Goal: Information Seeking & Learning: Learn about a topic

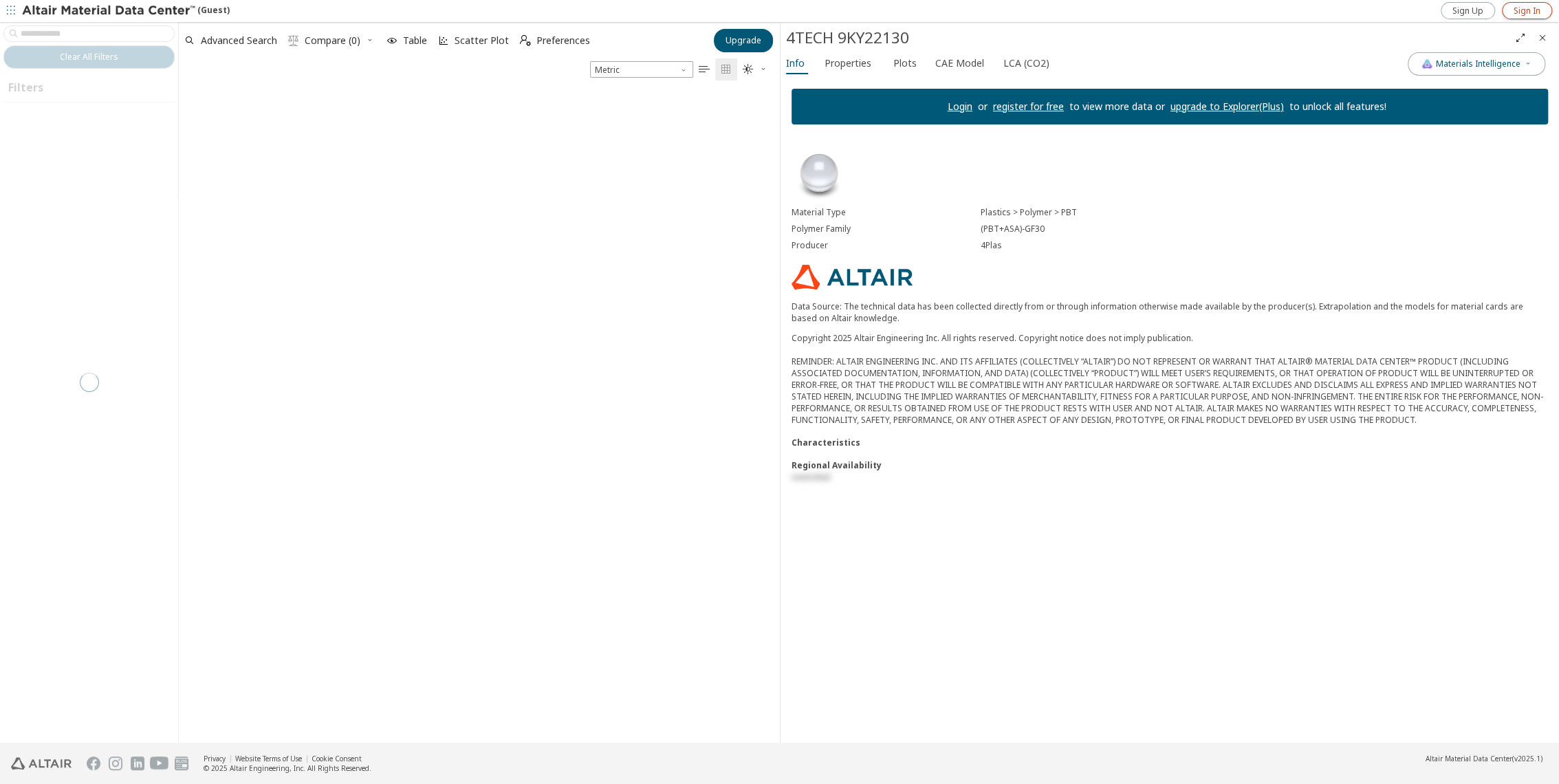
click at [1515, 8] on span "Sign In" at bounding box center [1526, 11] width 27 height 11
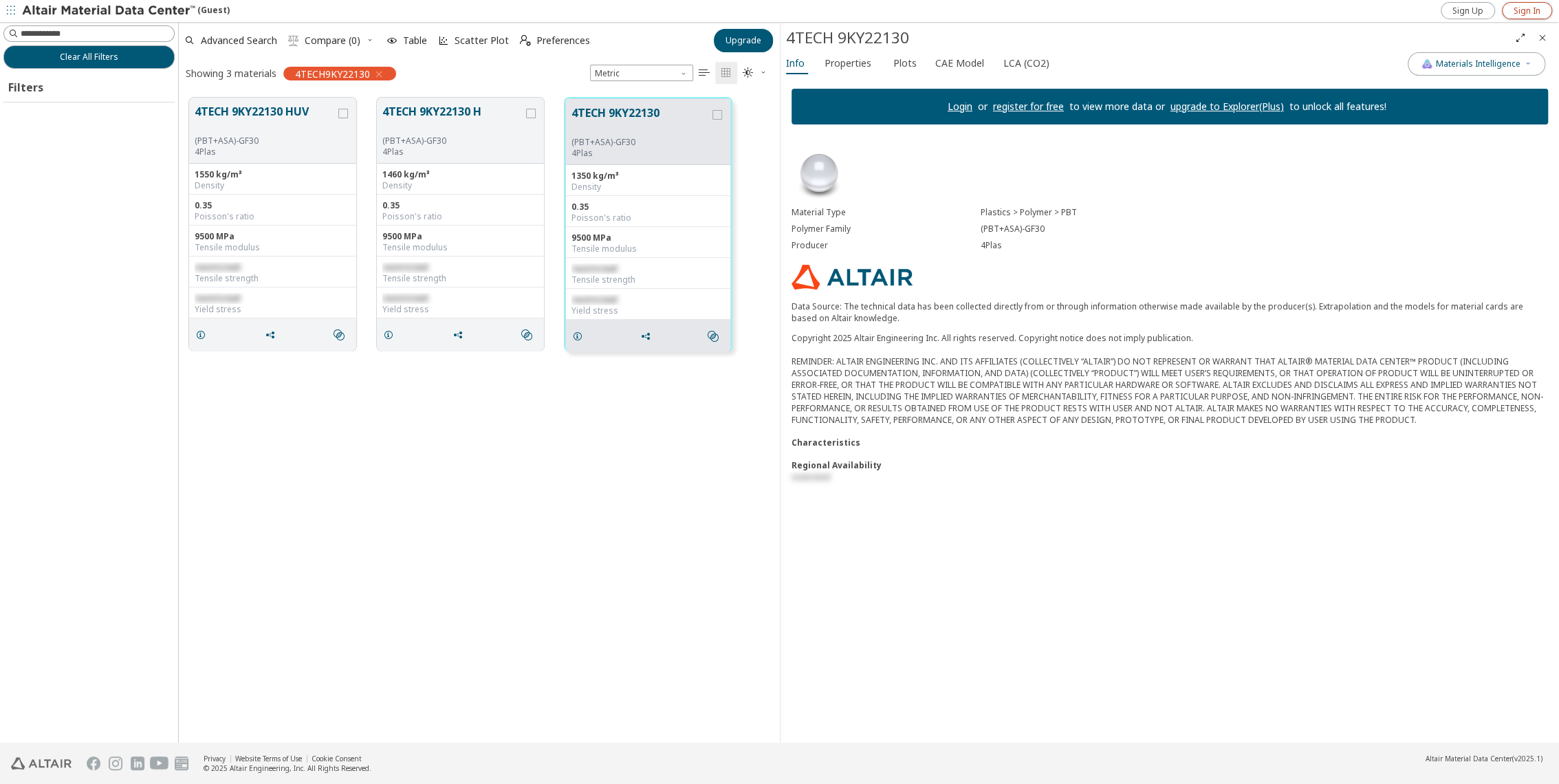
scroll to position [643, 588]
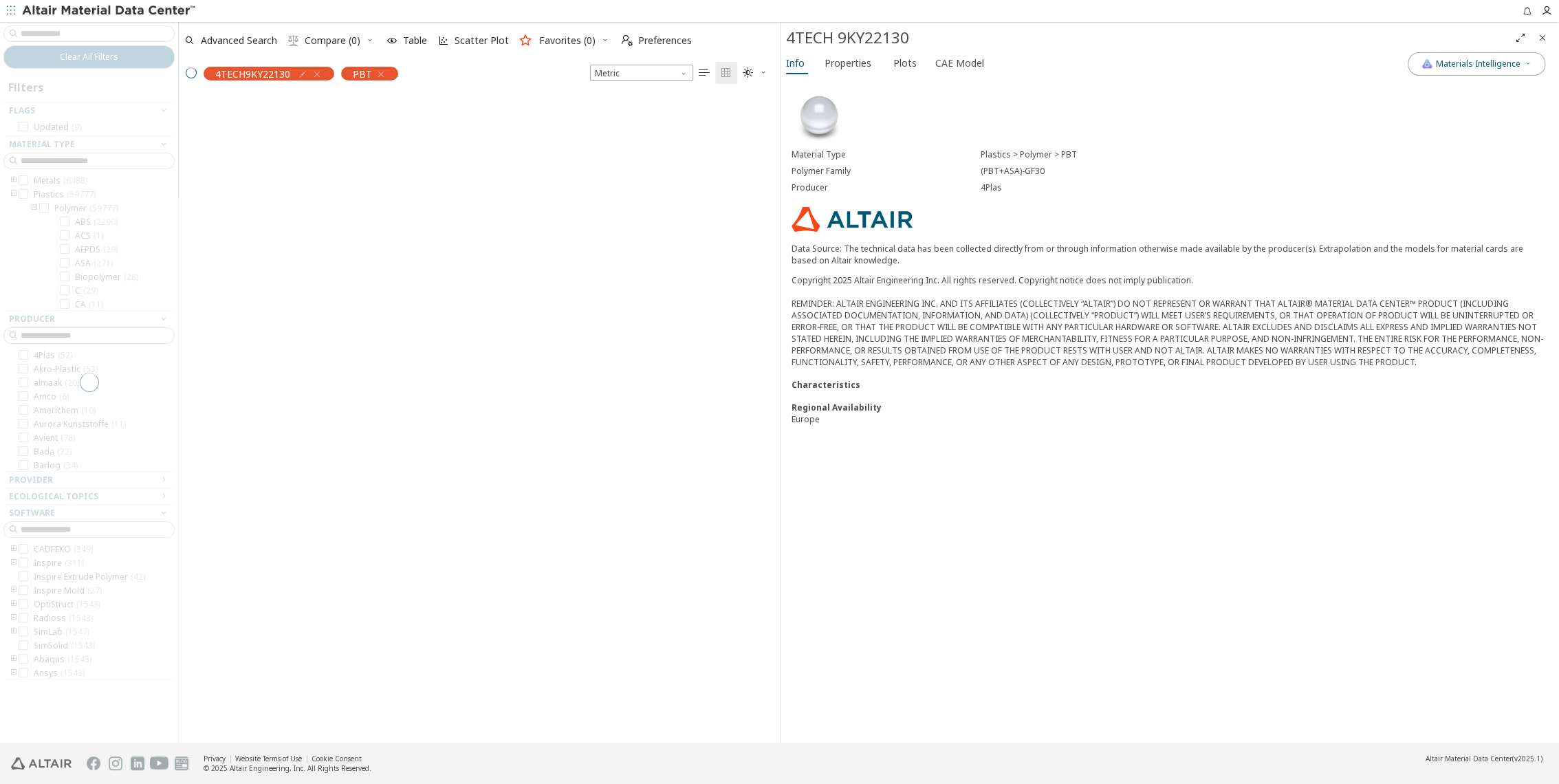
scroll to position [643, 588]
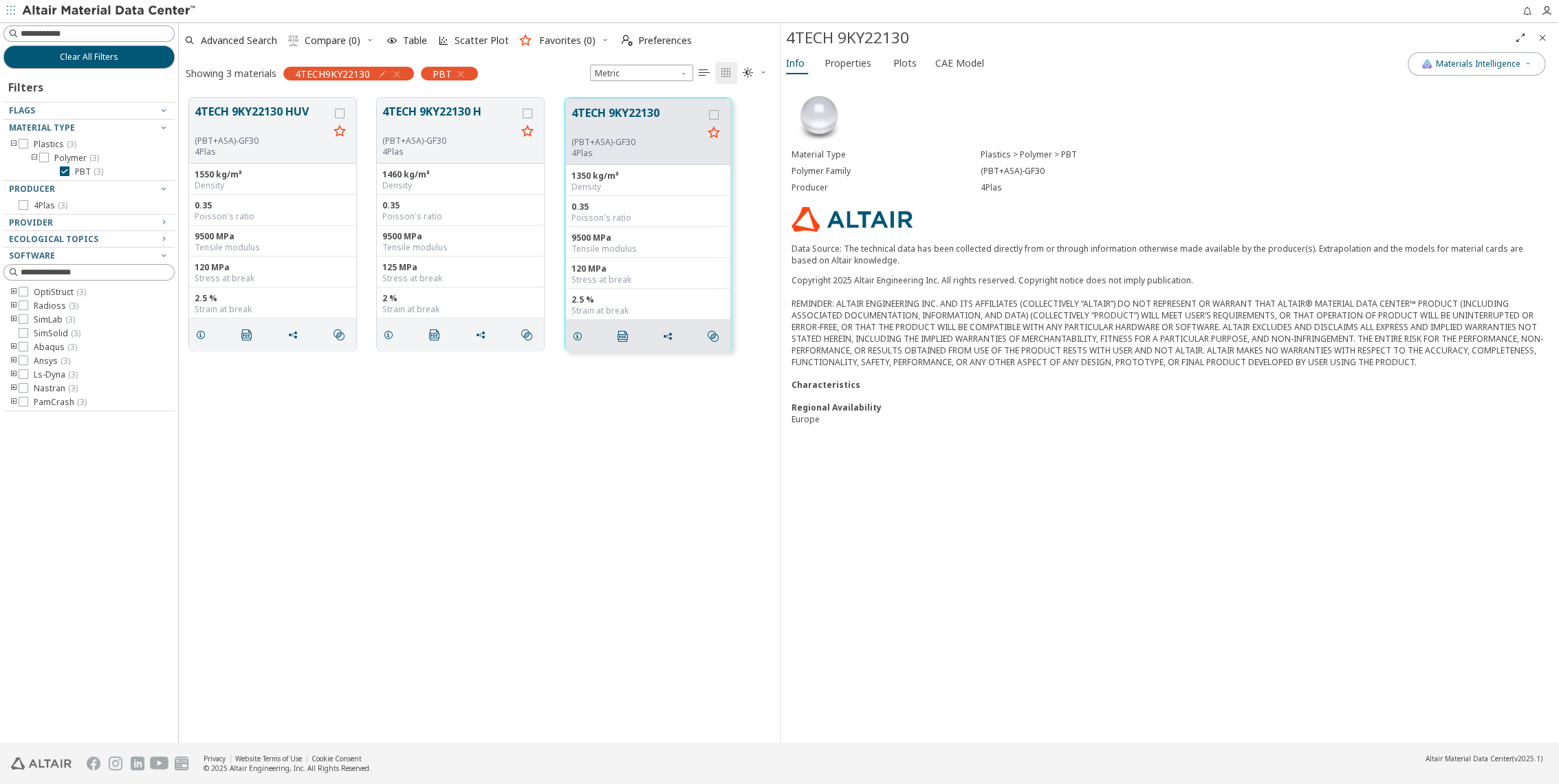
click at [452, 78] on span "button" at bounding box center [459, 74] width 15 height 14
click at [394, 69] on icon "button" at bounding box center [396, 74] width 11 height 11
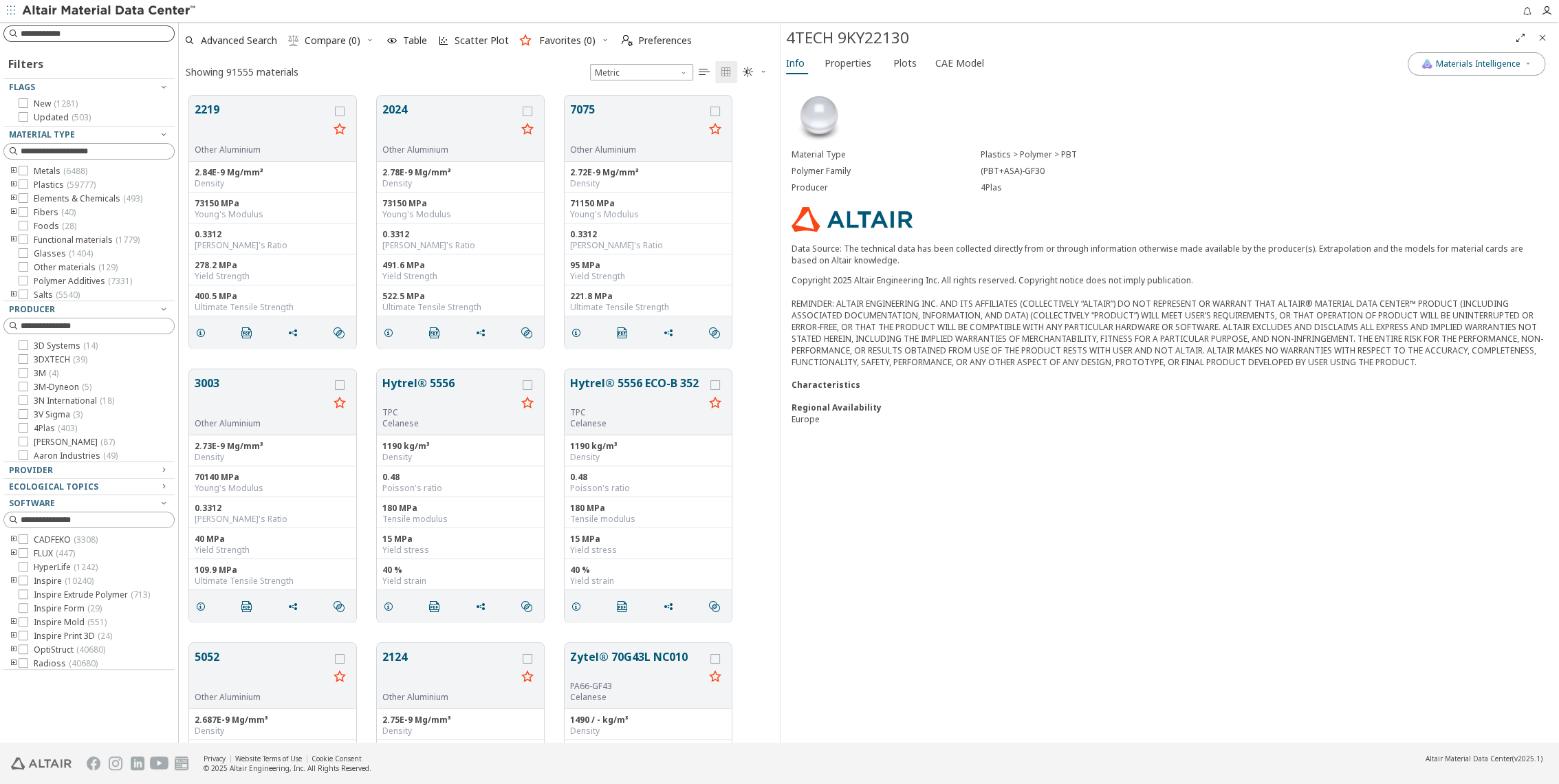
scroll to position [646, 588]
click at [106, 34] on input at bounding box center [90, 34] width 168 height 15
type input "****"
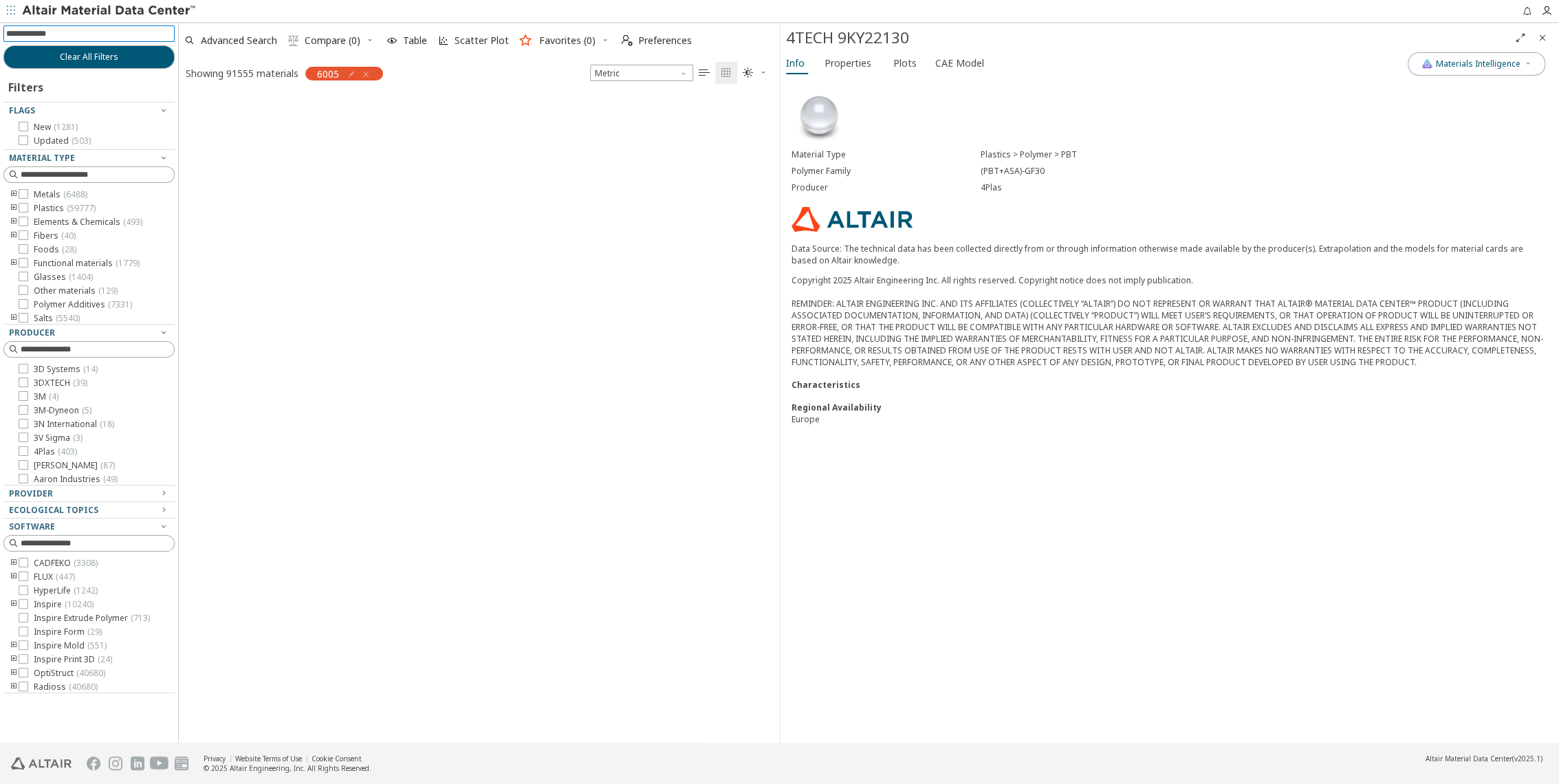
scroll to position [643, 588]
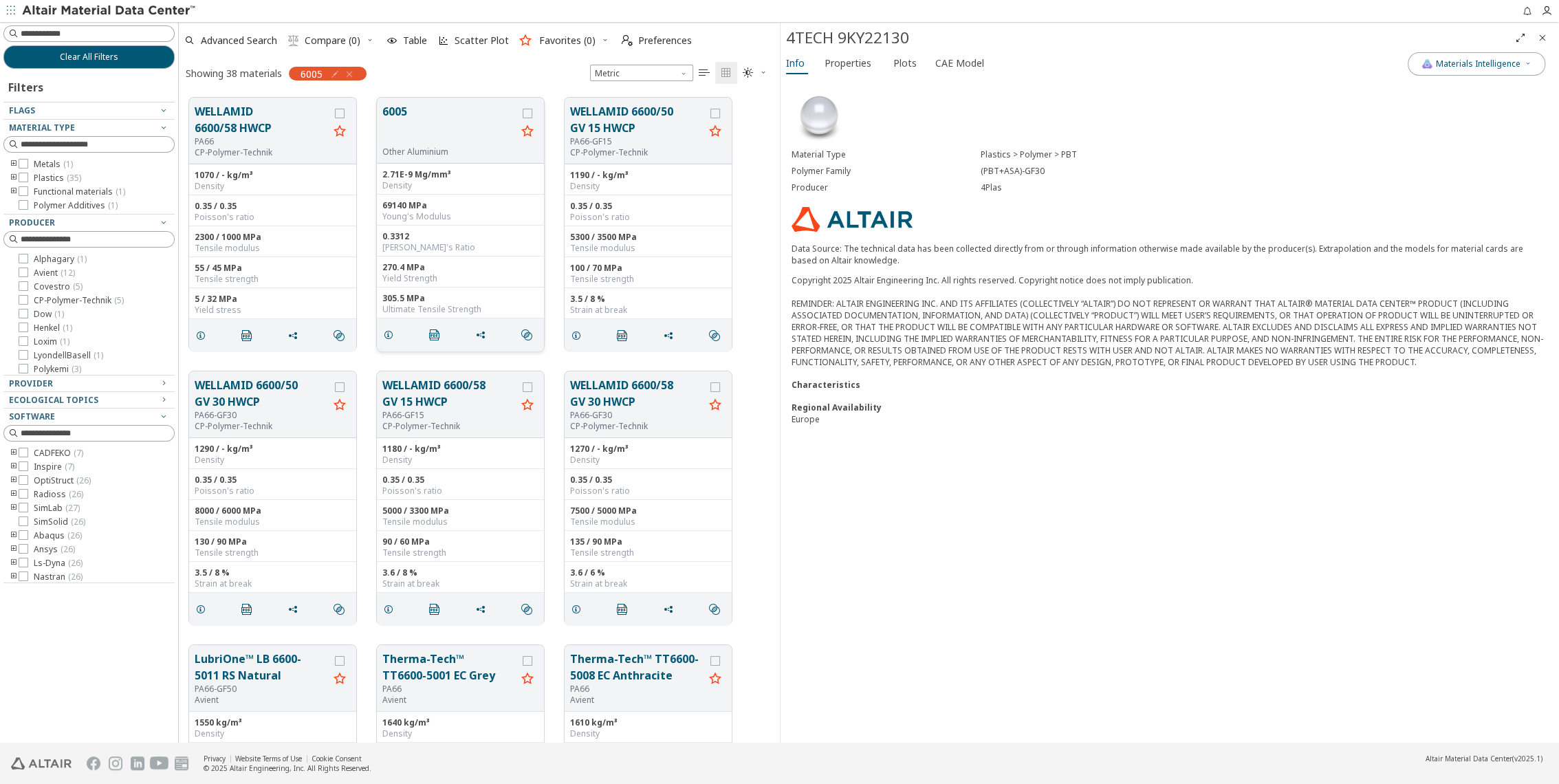
click at [435, 135] on button "6005" at bounding box center [449, 124] width 134 height 44
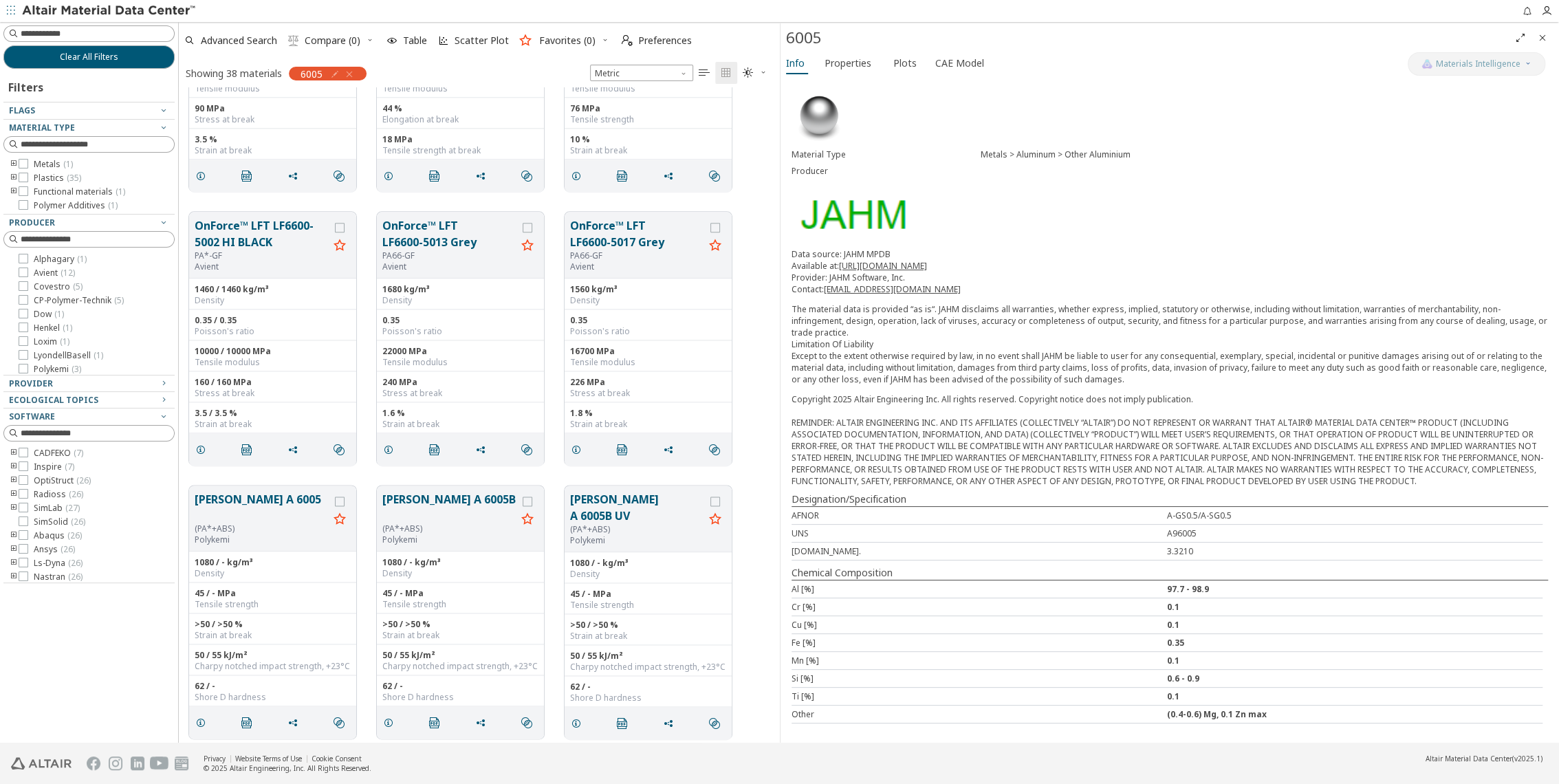
scroll to position [1604, 0]
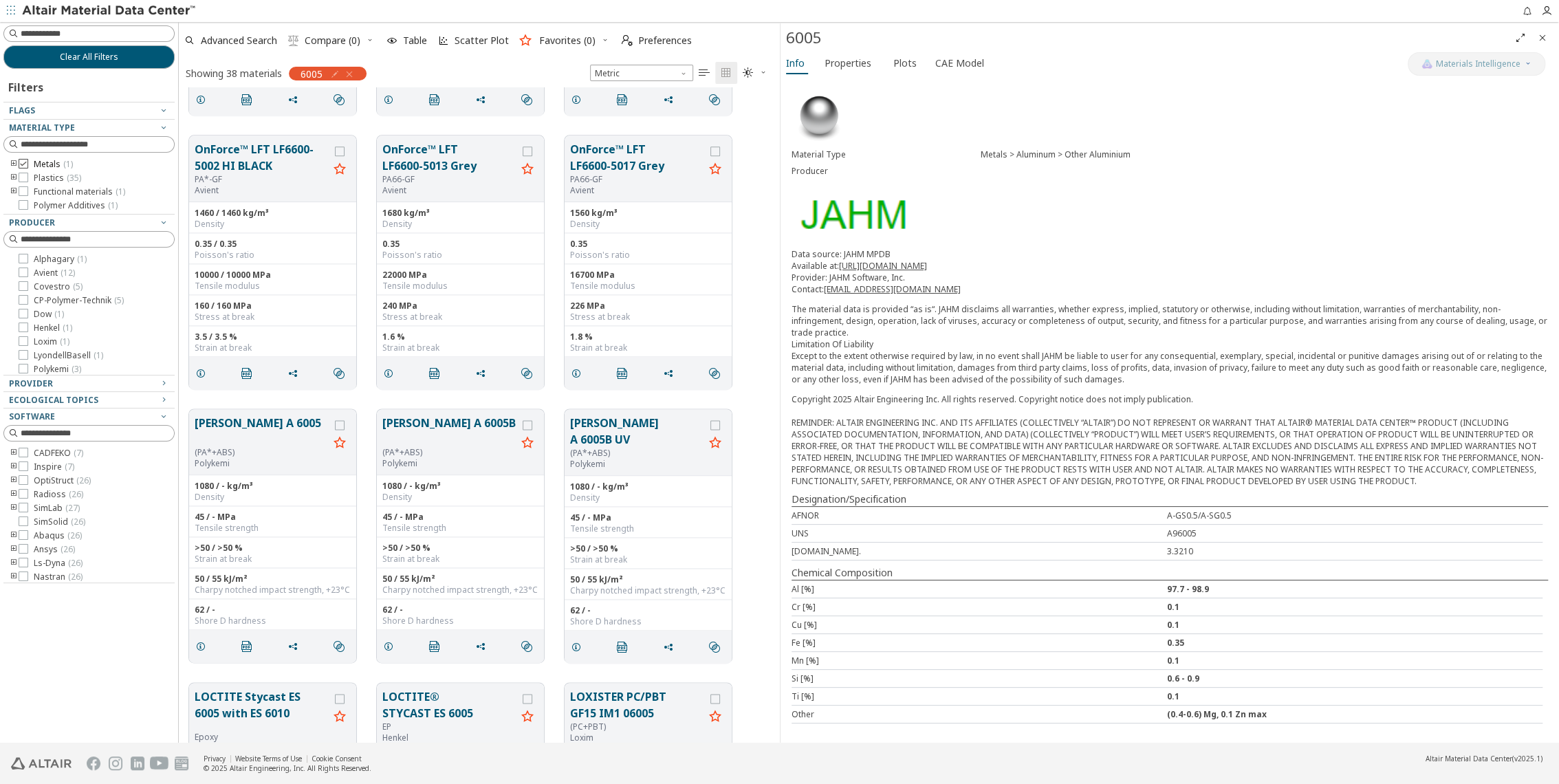
click at [28, 166] on label "Metals ( 1 )" at bounding box center [46, 164] width 54 height 11
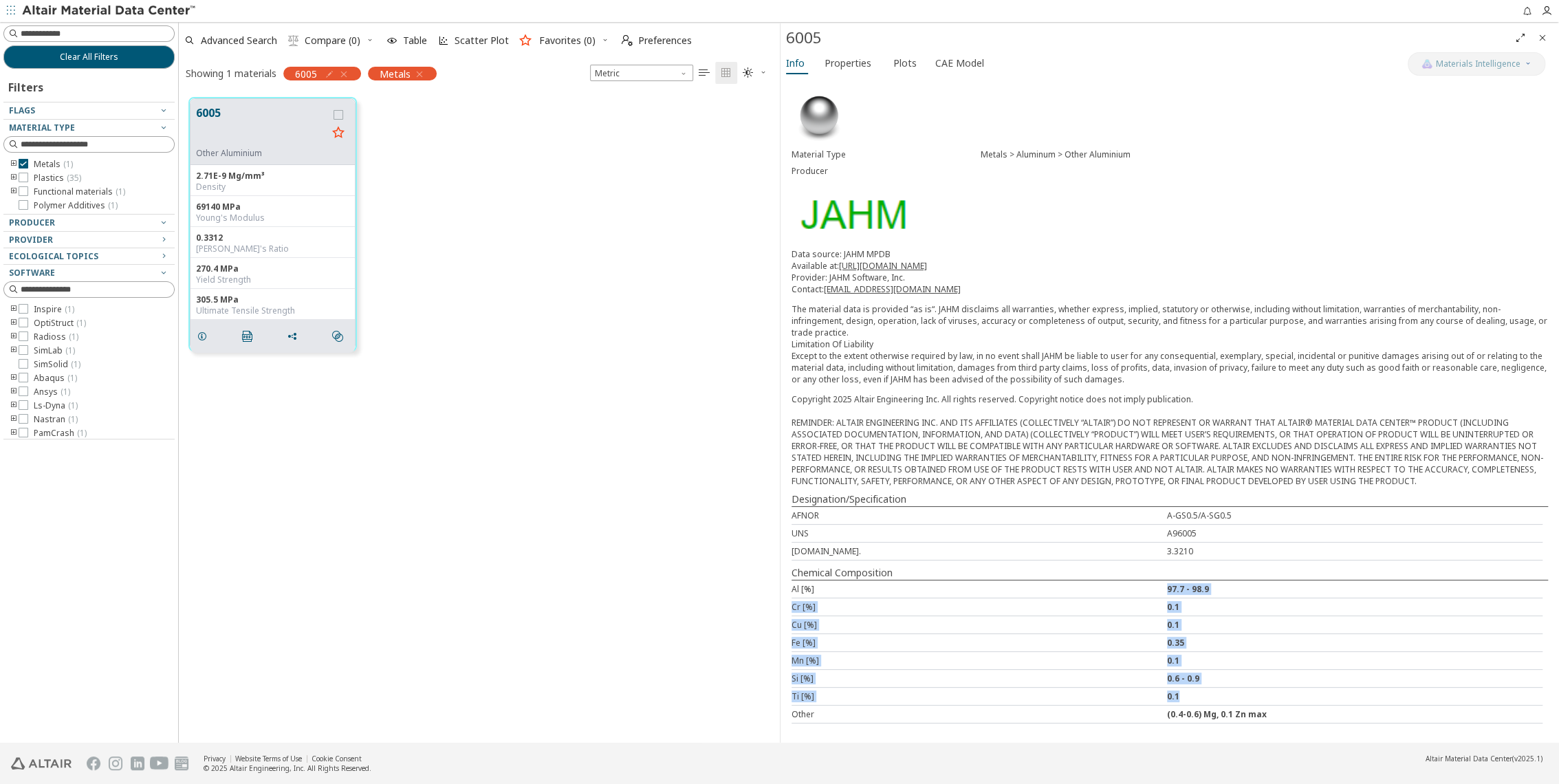
drag, startPoint x: 1165, startPoint y: 561, endPoint x: 1219, endPoint y: 664, distance: 116.3
click at [1219, 664] on div "Al [%] 97.7 - 98.9 Cr [%] 0.1 Cu [%] 0.1 Fe [%] 0.35 Mn [%] 0.1 Si [%] 0.6 - 0.…" at bounding box center [1169, 651] width 757 height 144
click at [856, 70] on span "Properties" at bounding box center [847, 63] width 47 height 22
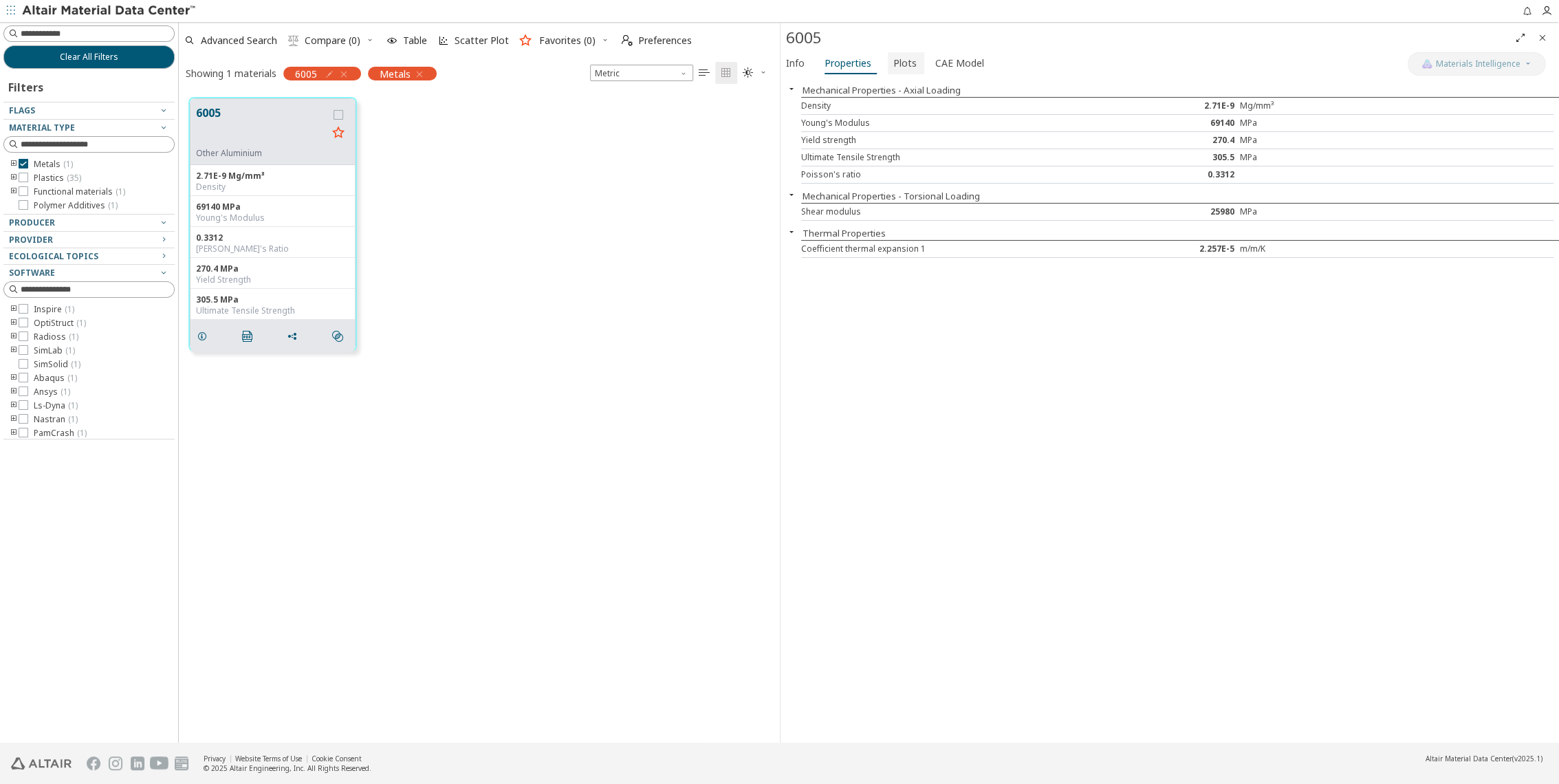
click at [893, 61] on span "Plots" at bounding box center [905, 63] width 23 height 22
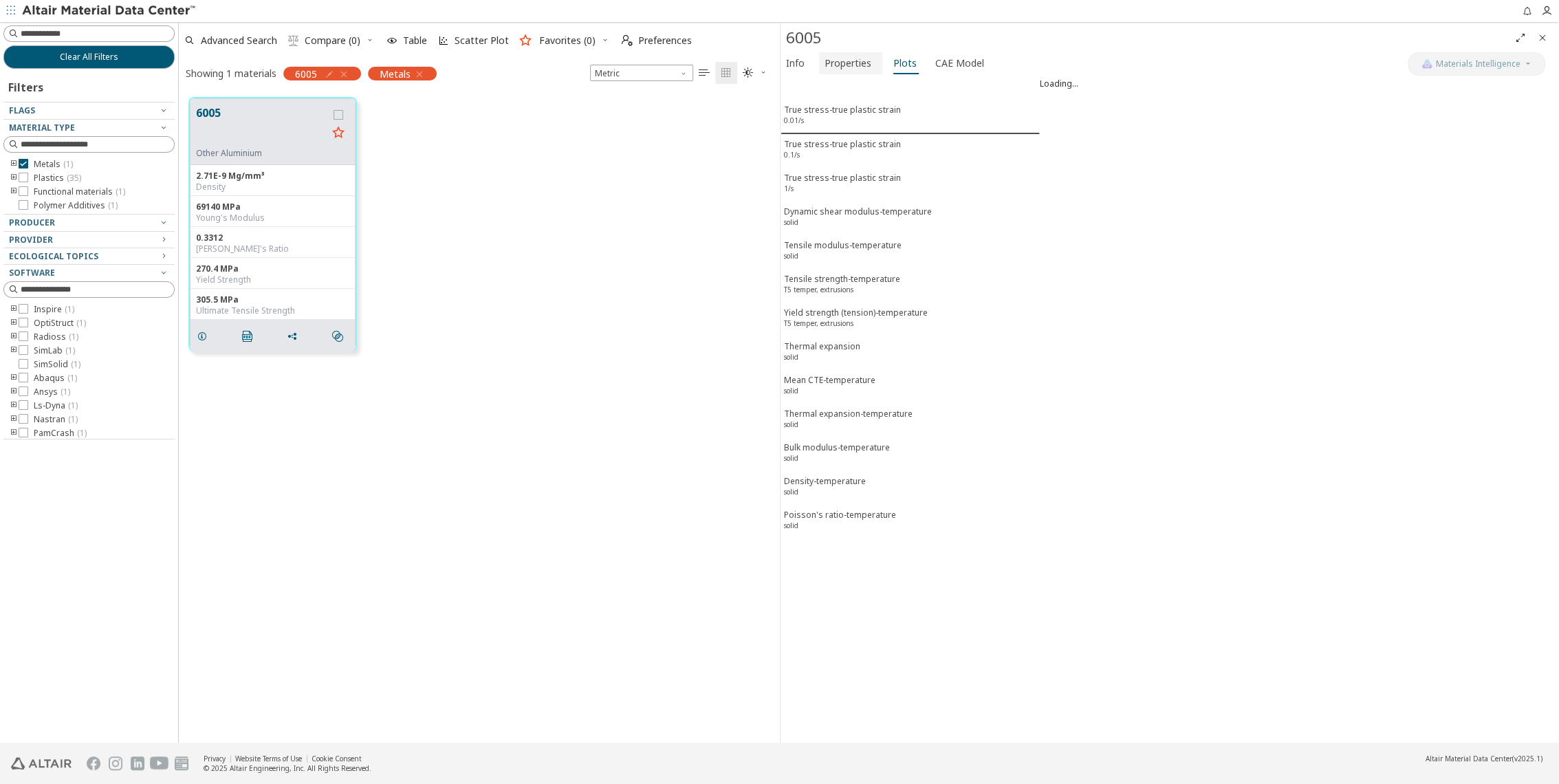
click at [841, 67] on span "Properties" at bounding box center [847, 63] width 47 height 22
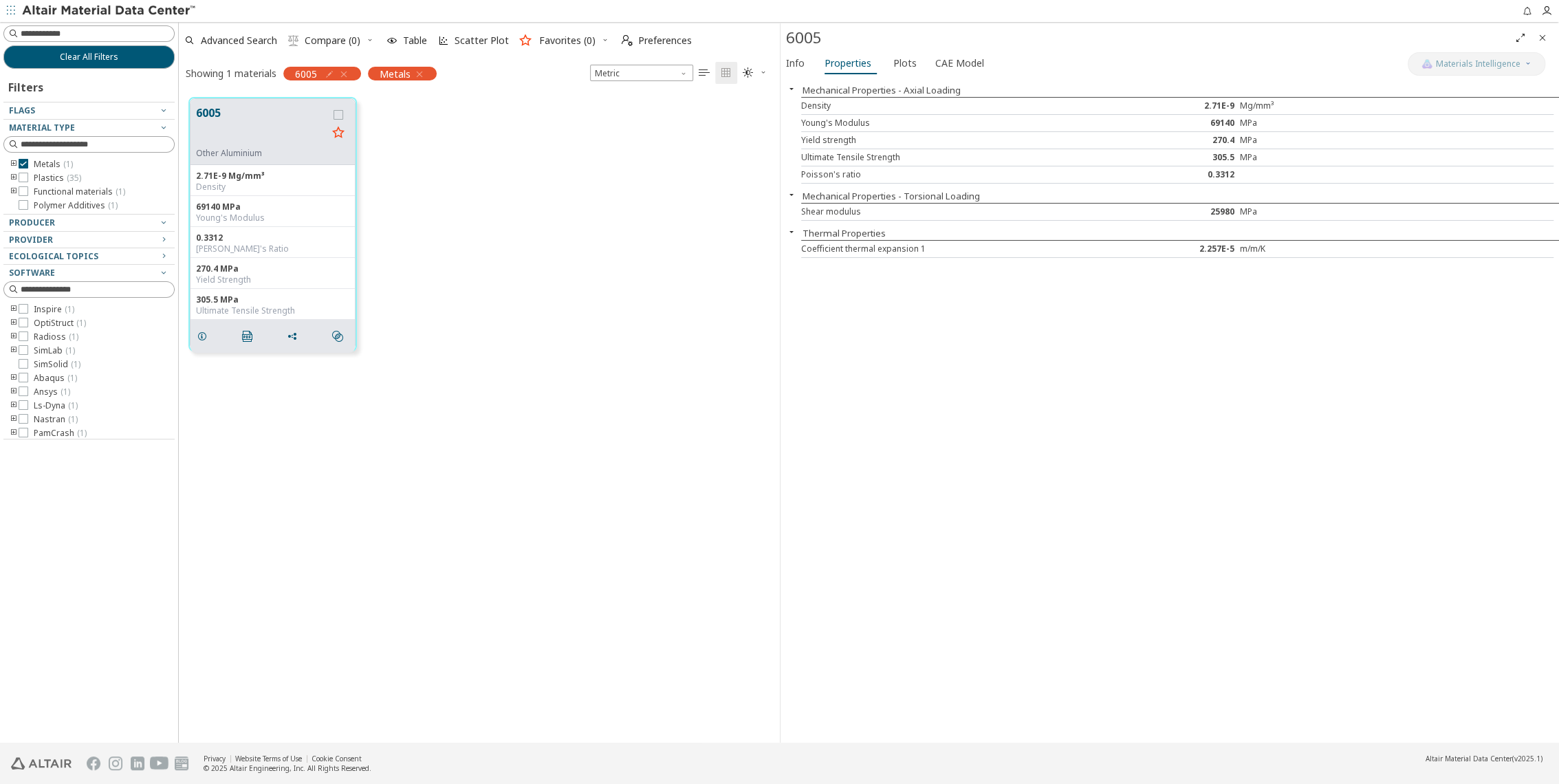
click at [829, 215] on div "Shear modulus" at bounding box center [958, 211] width 314 height 11
drag, startPoint x: 800, startPoint y: 133, endPoint x: 1243, endPoint y: 150, distance: 443.3
click at [1243, 150] on div "Density 2.71E-9 Mg/mm³ Young's Modulus 69140 MPa Yield strength 270.4 MPa Ultim…" at bounding box center [1180, 140] width 759 height 86
drag, startPoint x: 1243, startPoint y: 150, endPoint x: 1334, endPoint y: 183, distance: 96.8
click at [1334, 183] on div "Poisson's ratio 0.3312" at bounding box center [1178, 174] width 753 height 17
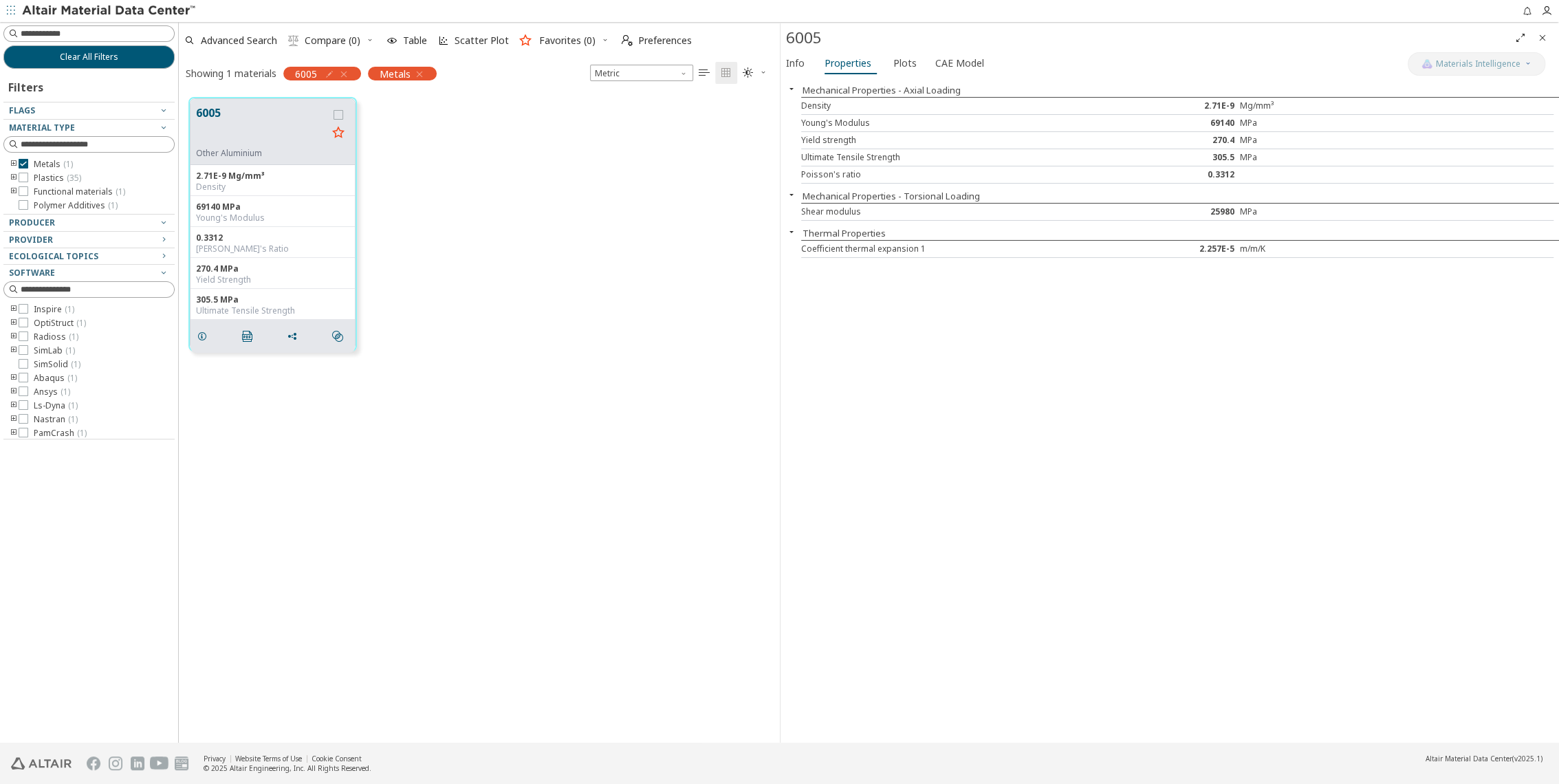
click at [792, 199] on icon "button" at bounding box center [791, 194] width 11 height 11
click at [788, 233] on icon "button" at bounding box center [791, 231] width 11 height 11
click at [898, 59] on span "Plots" at bounding box center [905, 63] width 23 height 22
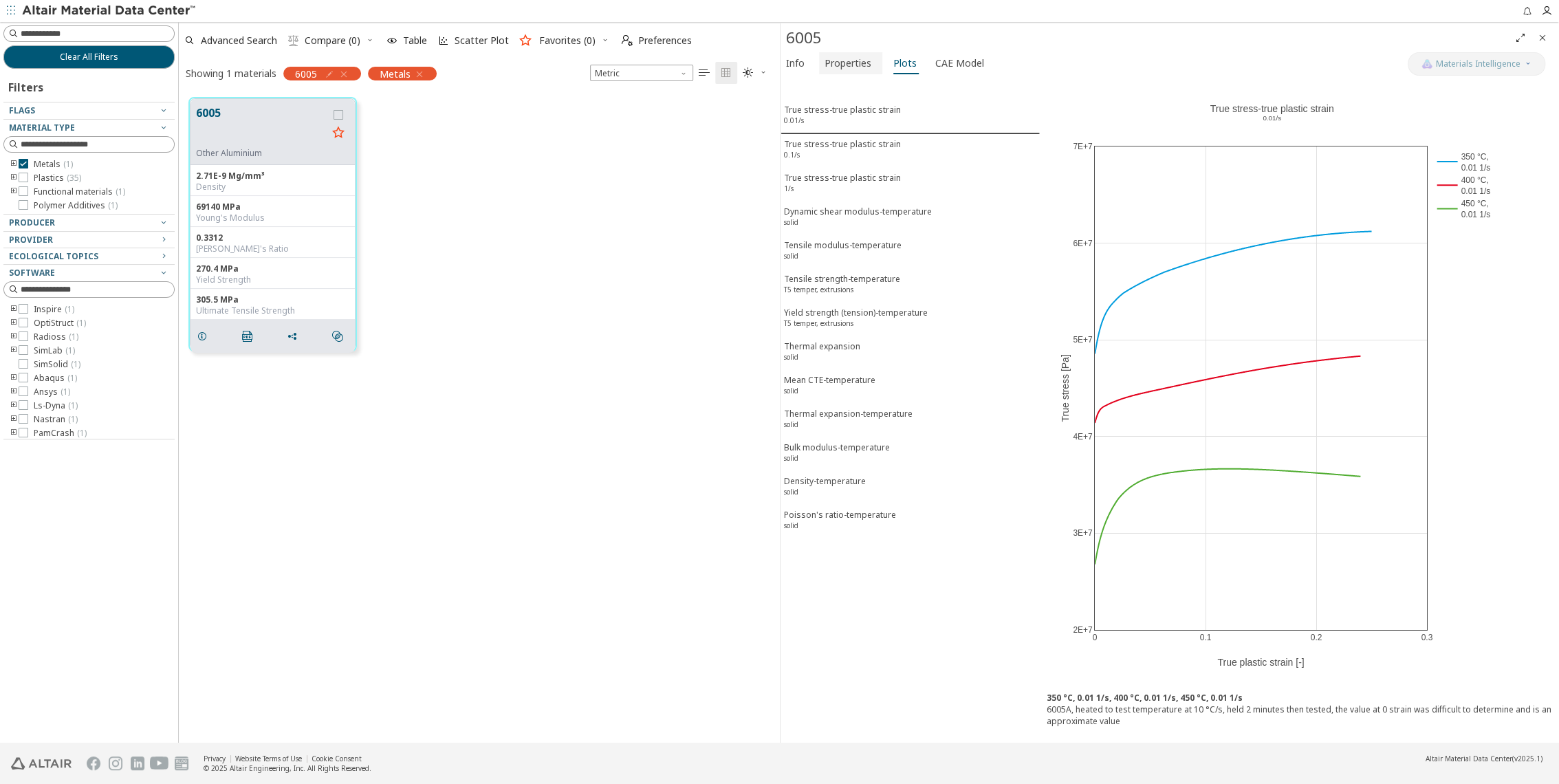
click at [856, 72] on button "Properties" at bounding box center [850, 63] width 63 height 22
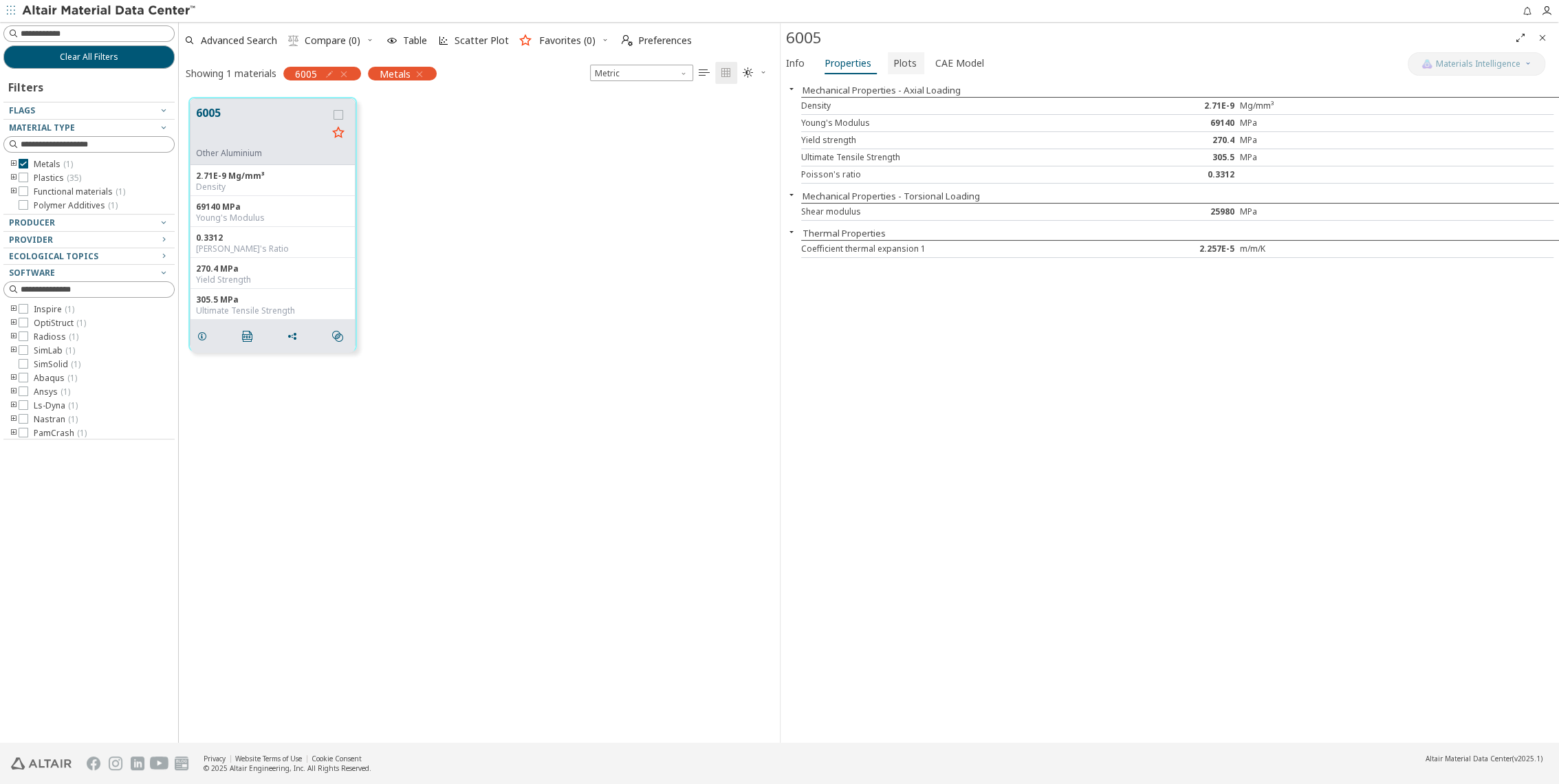
click at [893, 66] on span "Plots" at bounding box center [905, 63] width 23 height 22
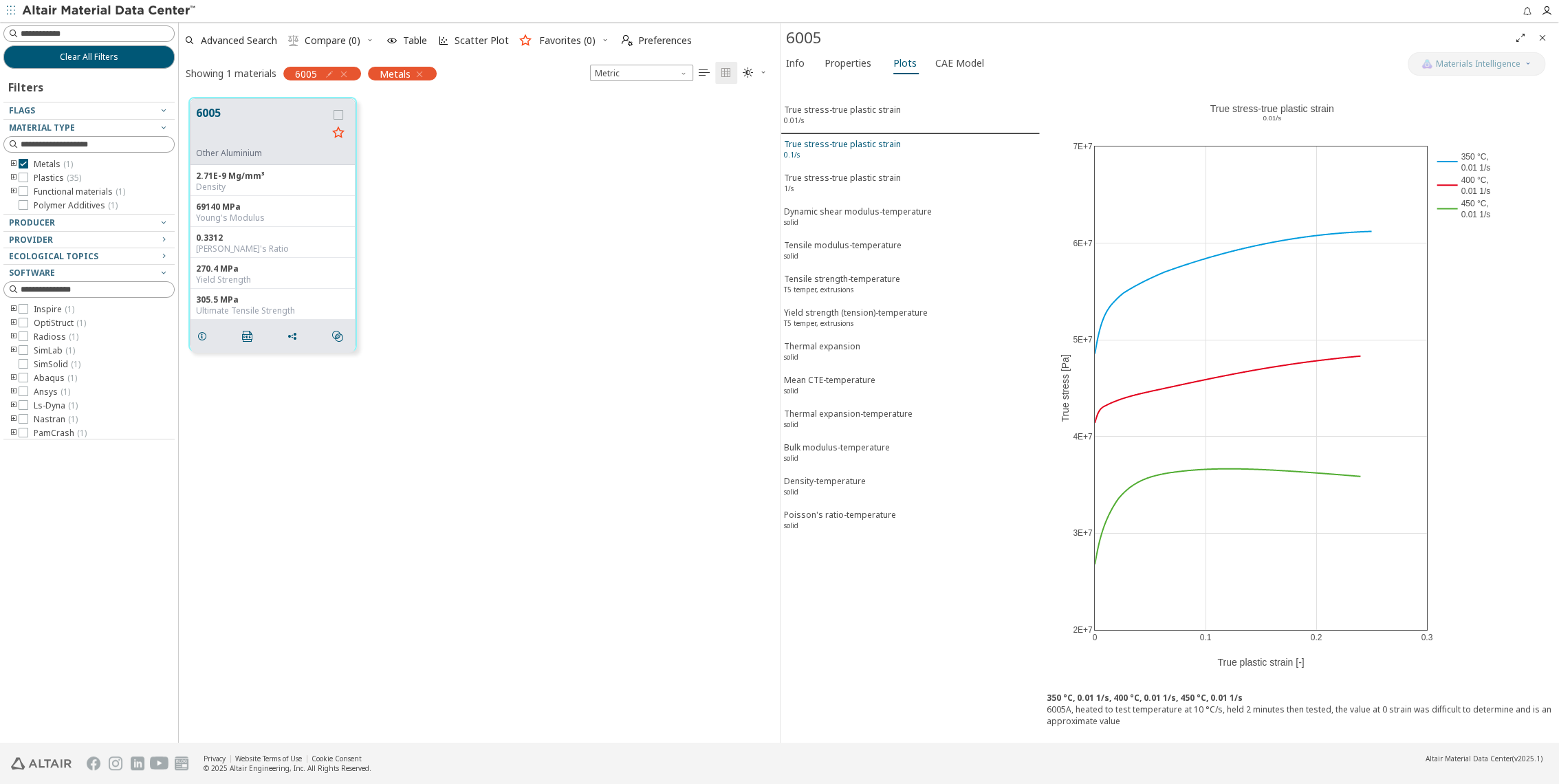
click at [864, 145] on div "True stress-true plastic strain 0.1/s" at bounding box center [842, 150] width 117 height 25
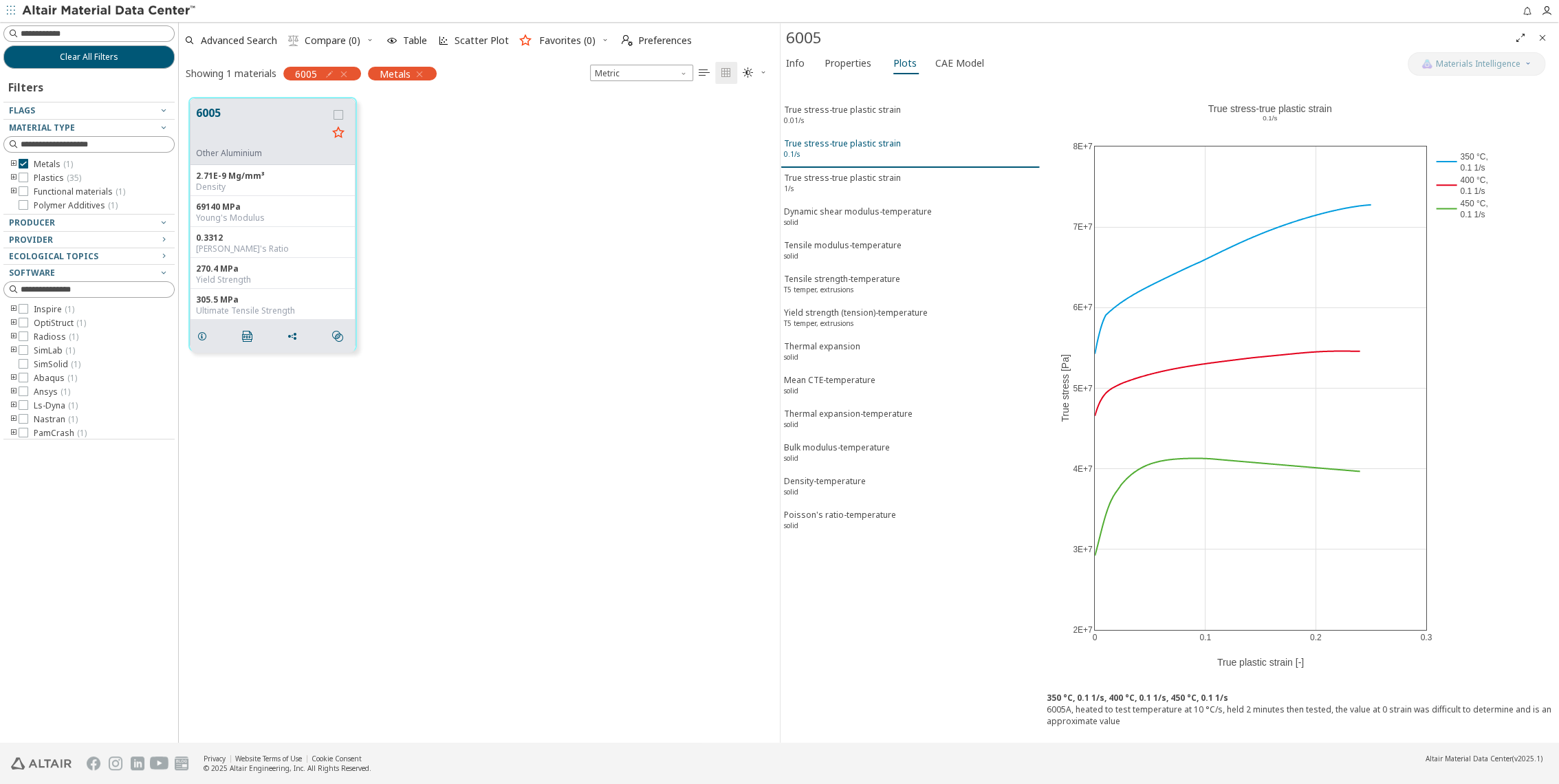
click at [864, 133] on button "True stress-true plastic strain 0.1/s" at bounding box center [911, 150] width 260 height 35
click at [865, 121] on div "True stress-true plastic strain 0.01/s" at bounding box center [842, 116] width 117 height 25
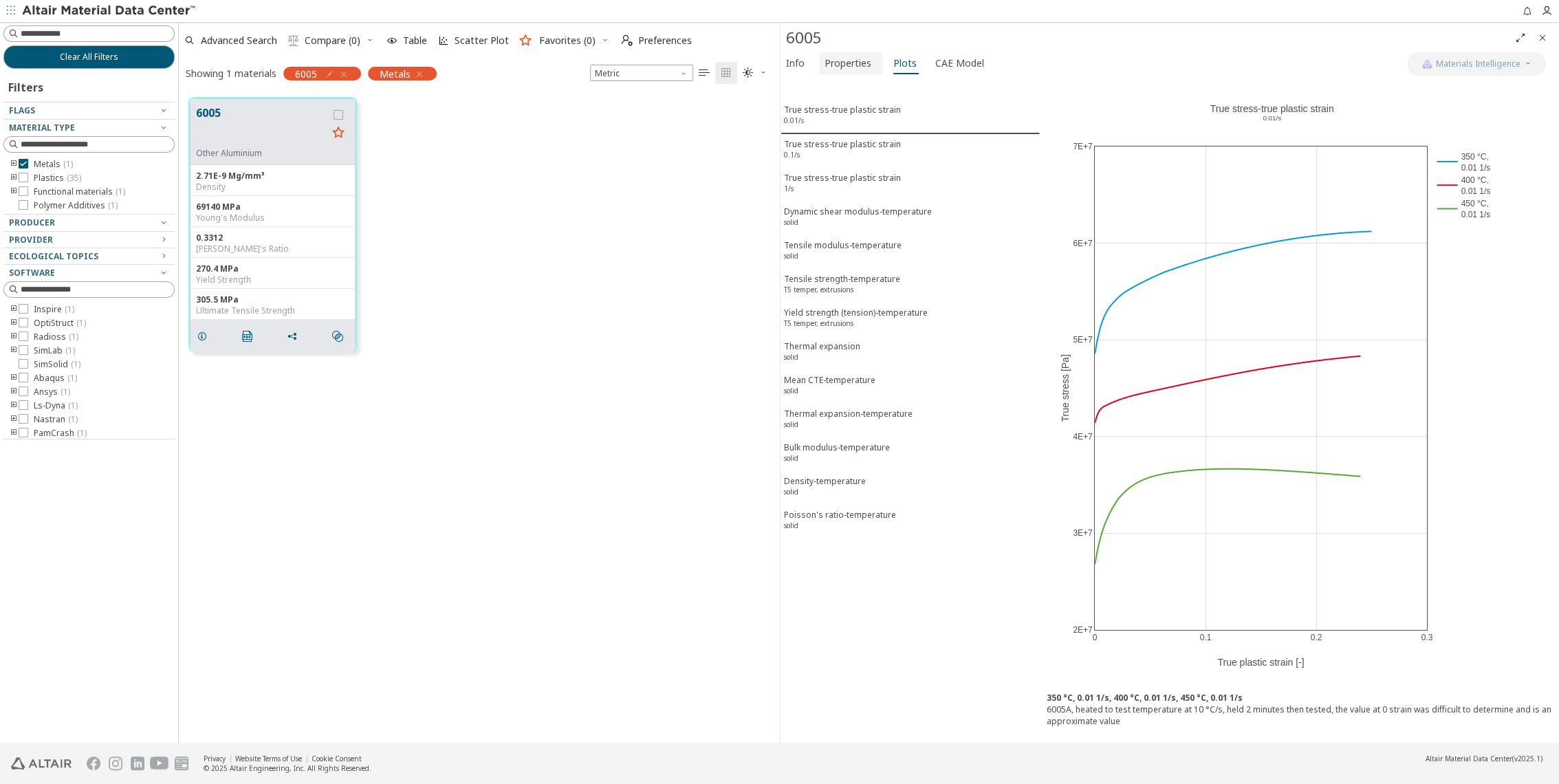
drag, startPoint x: 842, startPoint y: 64, endPoint x: 873, endPoint y: 71, distance: 31.8
click at [842, 64] on span "Properties" at bounding box center [847, 63] width 47 height 22
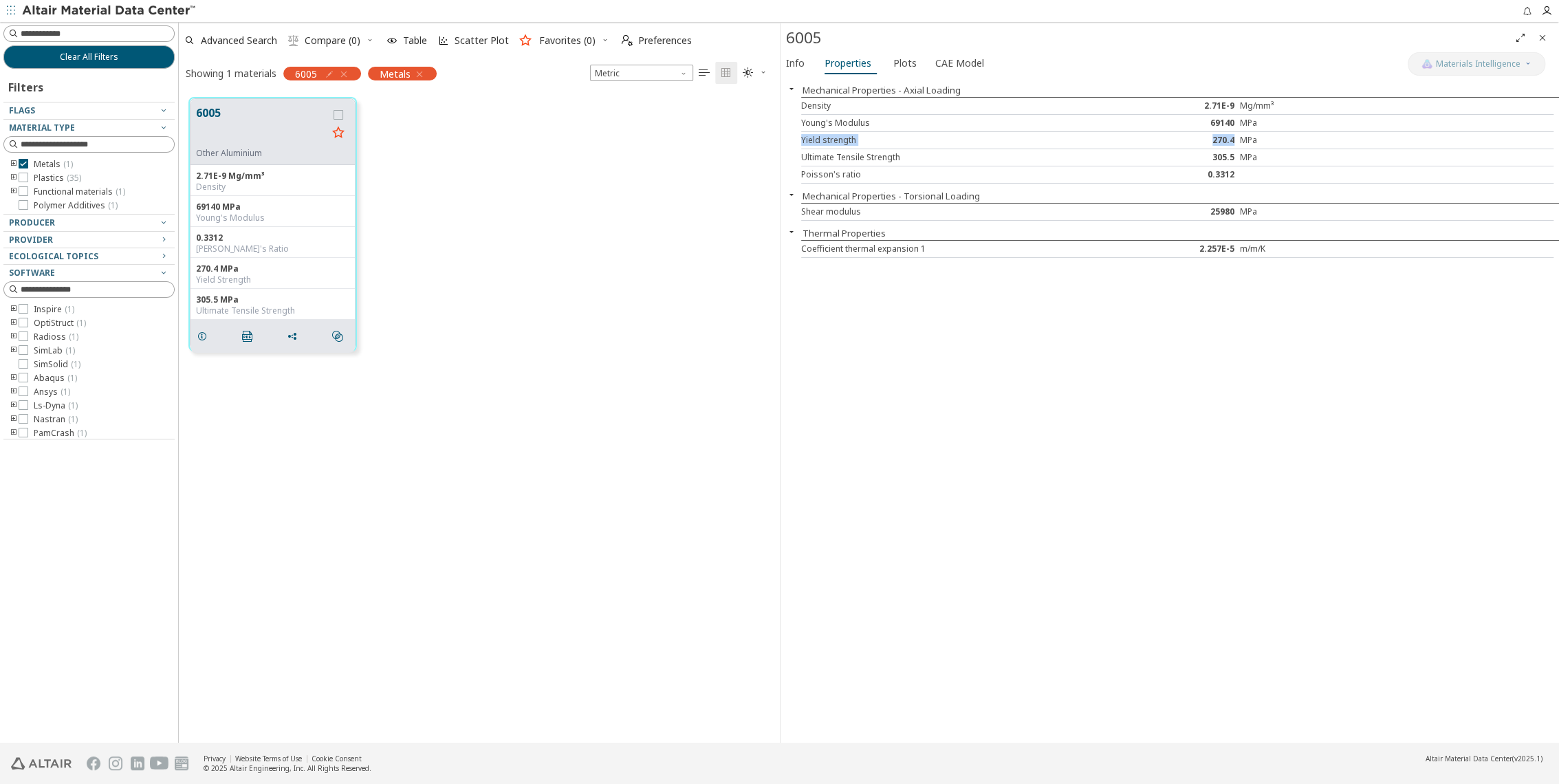
drag, startPoint x: 799, startPoint y: 141, endPoint x: 1234, endPoint y: 136, distance: 435.0
click at [1234, 136] on div "Mechanical Properties - Axial Loading Density 2.71E-9 Mg/mm³ Young's Modulus 69…" at bounding box center [1170, 410] width 779 height 665
click at [893, 66] on span "Plots" at bounding box center [905, 63] width 23 height 22
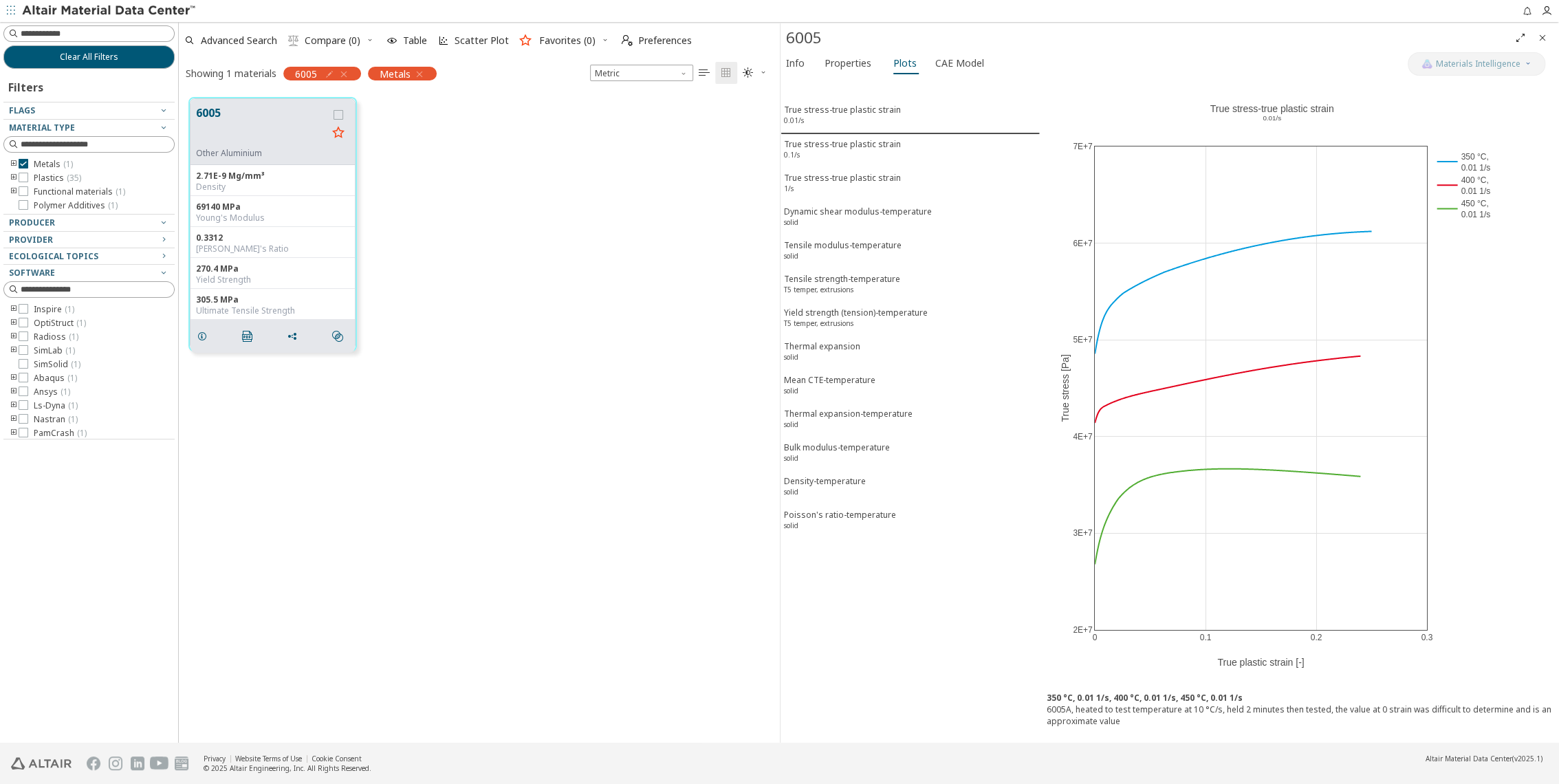
click at [842, 533] on div "True stress-true plastic strain 0.01/s True stress-true plastic strain 0.1/s Tr…" at bounding box center [911, 410] width 260 height 665
